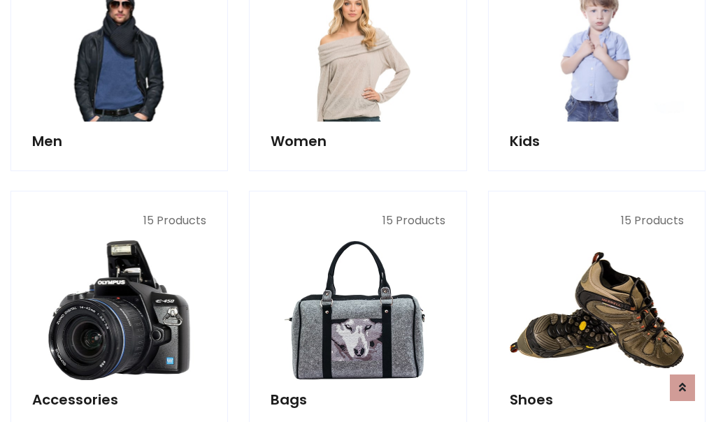
scroll to position [468, 0]
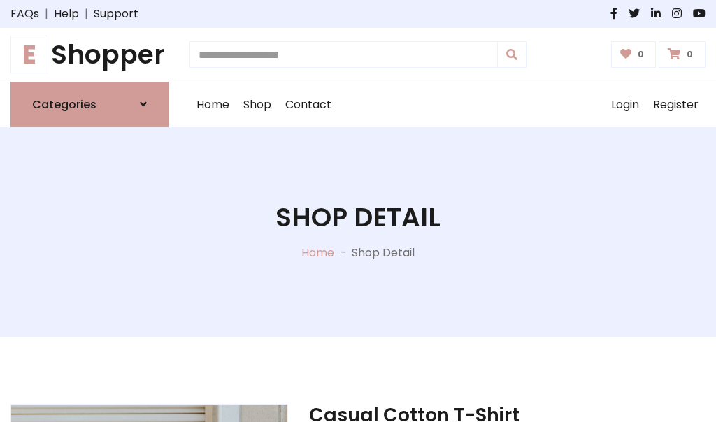
click at [89, 55] on h1 "E Shopper" at bounding box center [89, 54] width 158 height 31
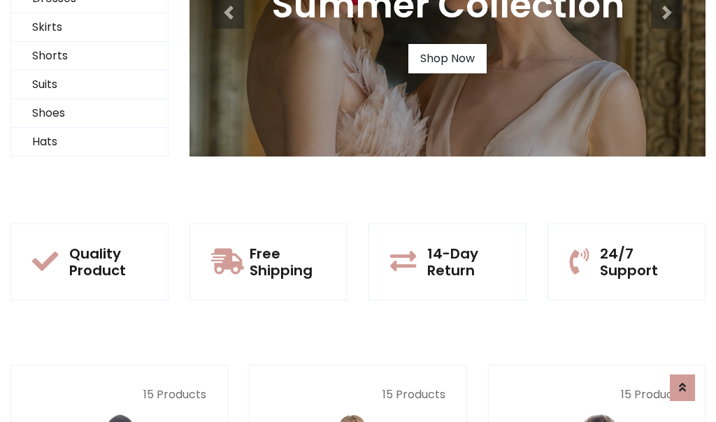
scroll to position [135, 0]
